Goal: Information Seeking & Learning: Learn about a topic

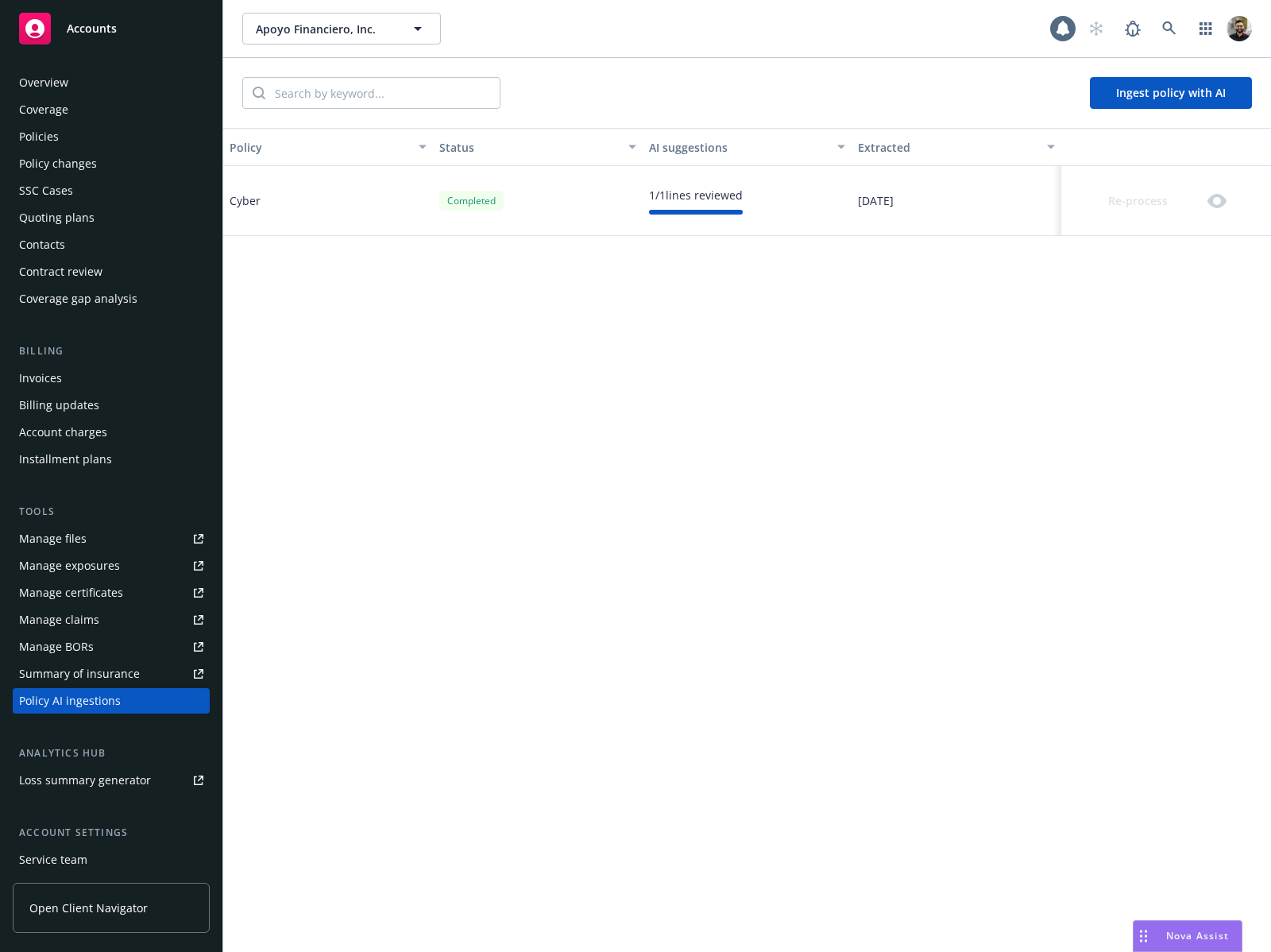
scroll to position [109, 0]
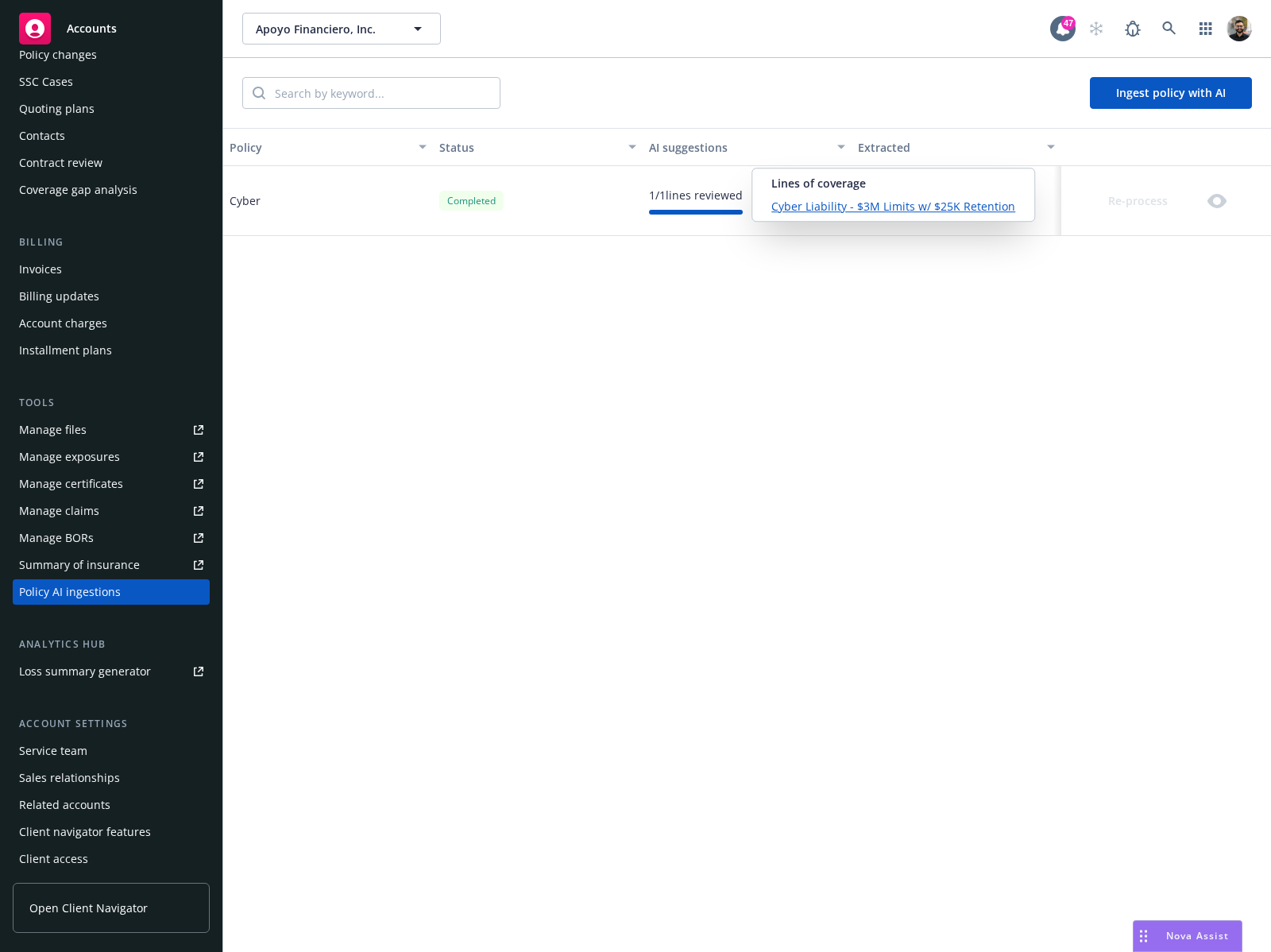
click at [787, 198] on link "Cyber Liability - $3M Limits w/ $25K Retention" at bounding box center [893, 206] width 244 height 16
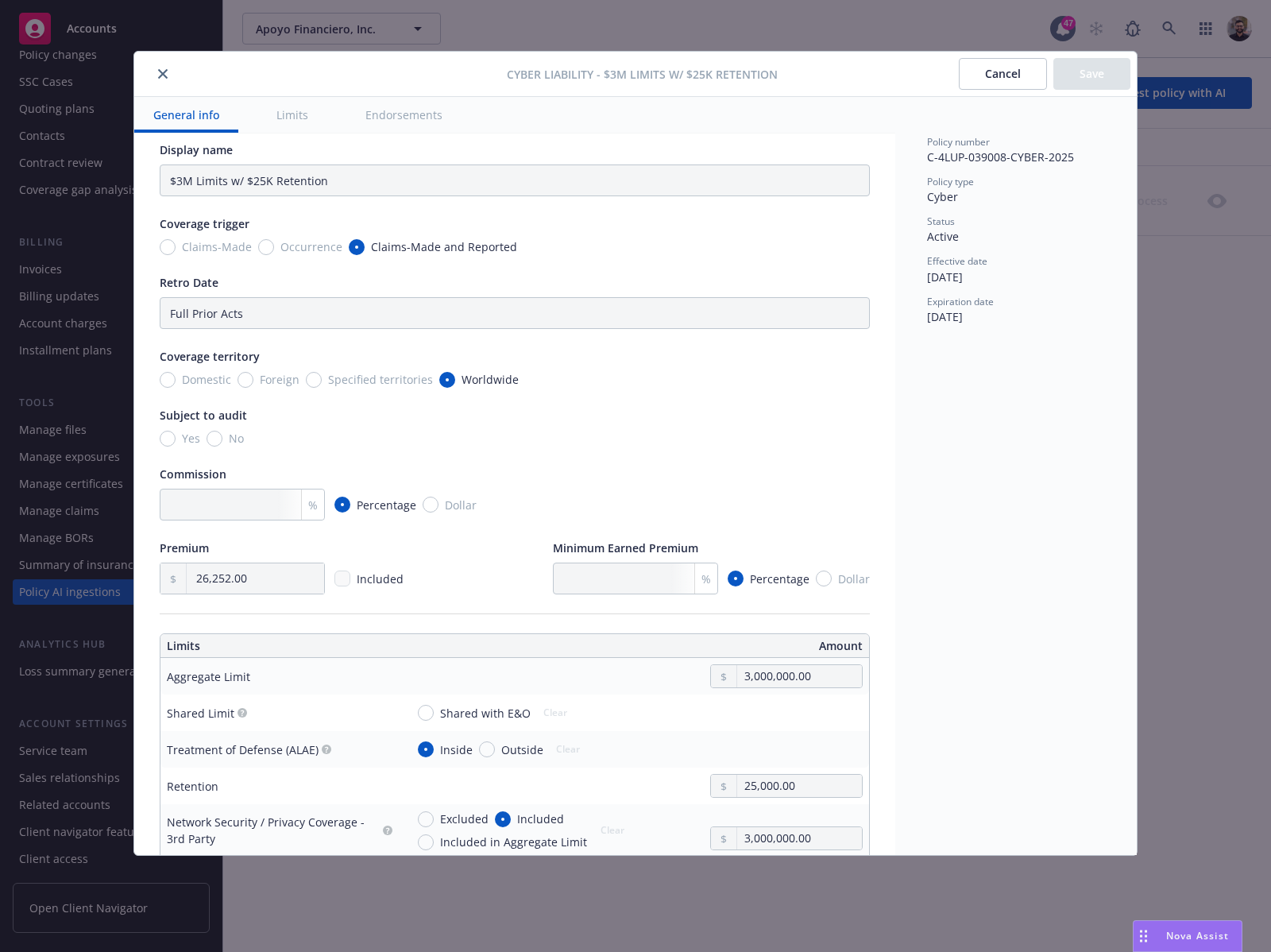
scroll to position [0, 0]
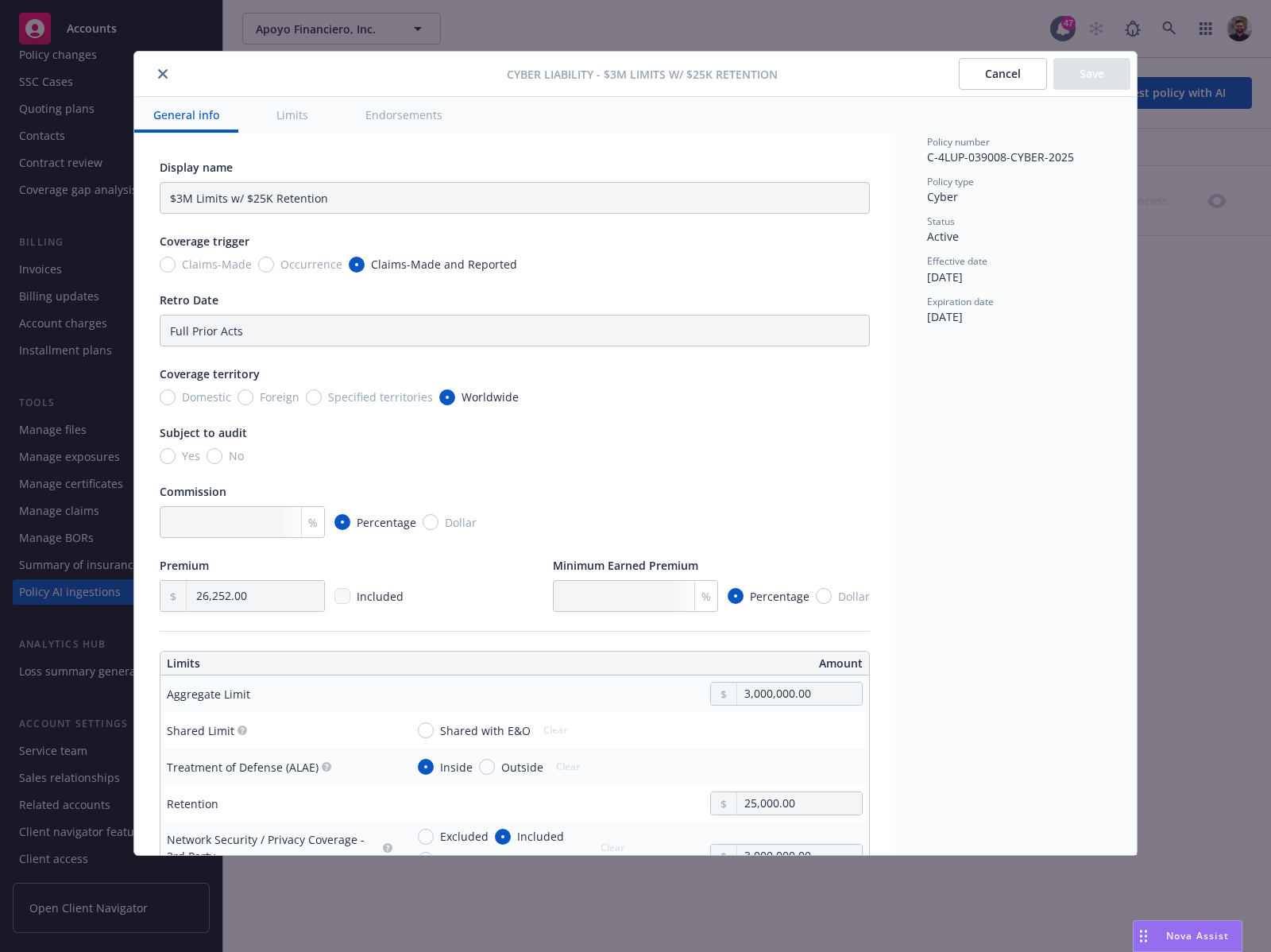
click at [977, 82] on button "Cancel" at bounding box center [1003, 73] width 88 height 32
